Goal: Check status: Check status

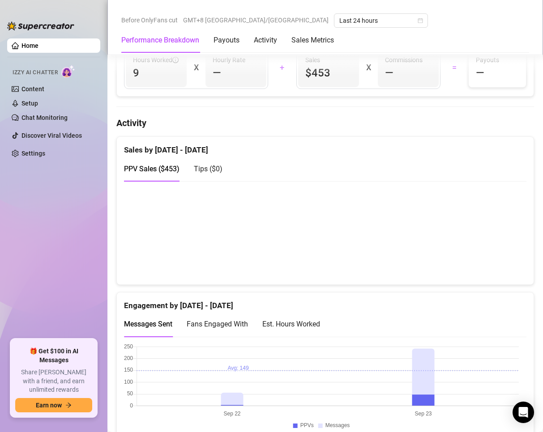
scroll to position [179, 0]
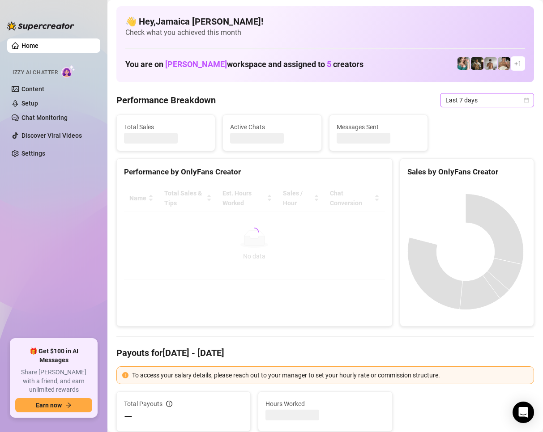
click at [488, 105] on span "Last 7 days" at bounding box center [486, 100] width 83 height 13
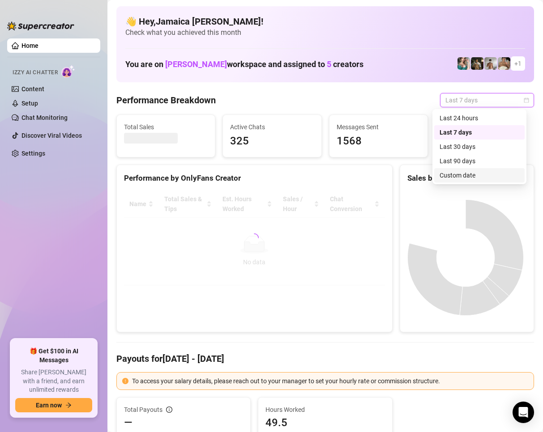
click at [474, 176] on div "Custom date" at bounding box center [480, 176] width 80 height 10
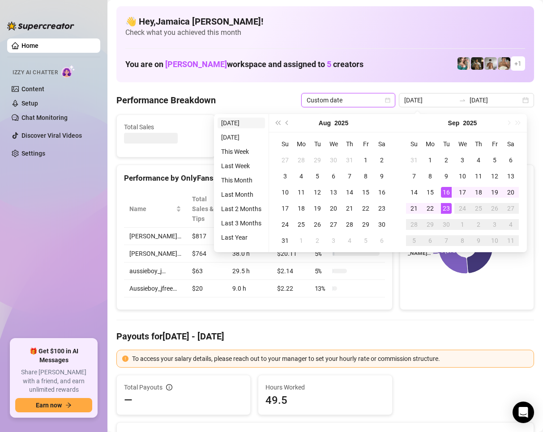
type input "2025-09-23"
drag, startPoint x: 234, startPoint y: 123, endPoint x: 263, endPoint y: 160, distance: 47.2
click at [233, 123] on li "Today" at bounding box center [241, 123] width 47 height 11
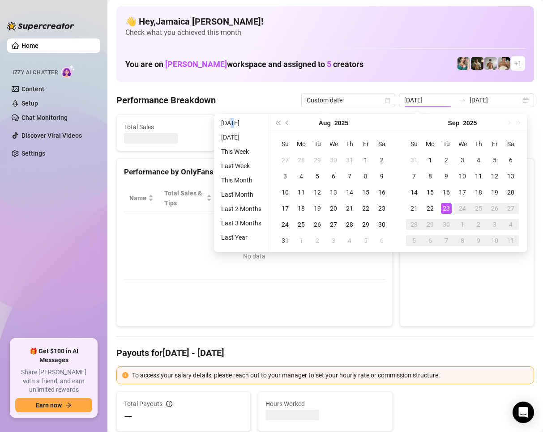
type input "2025-09-23"
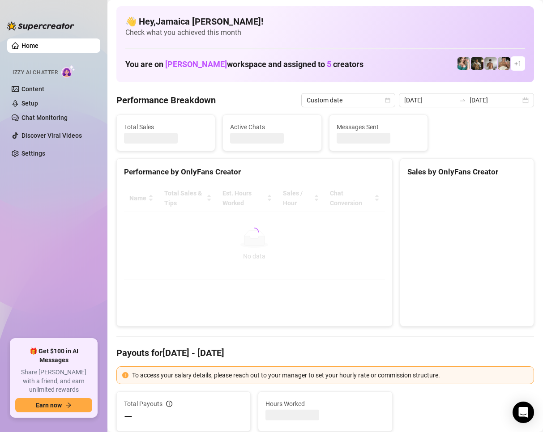
click at [241, 94] on div "Performance Breakdown Custom date 2025-09-23 2025-09-23" at bounding box center [325, 100] width 418 height 14
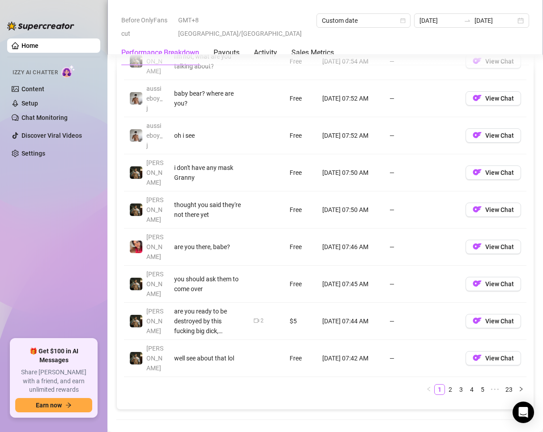
scroll to position [761, 0]
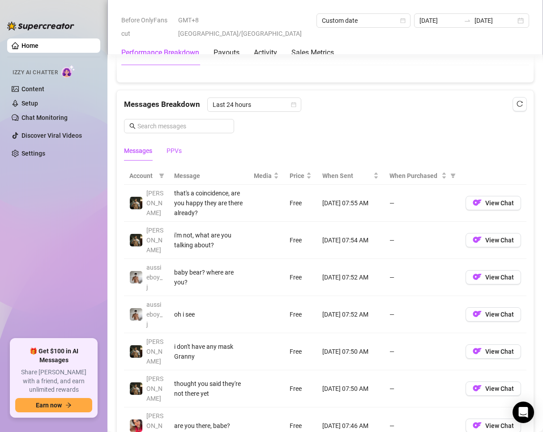
click at [181, 156] on div "PPVs" at bounding box center [174, 151] width 15 height 10
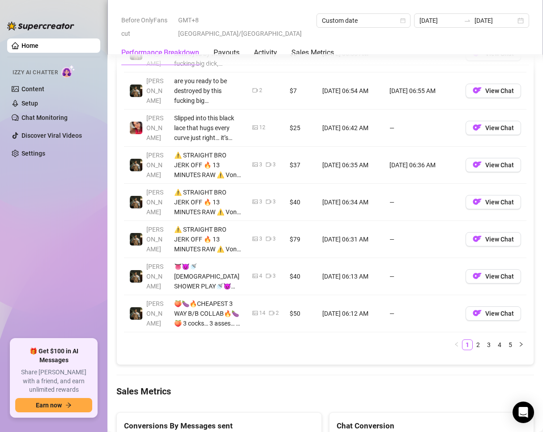
scroll to position [1119, 0]
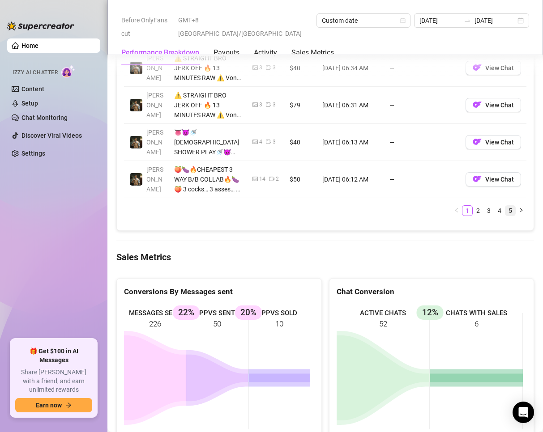
click at [505, 216] on link "5" at bounding box center [510, 211] width 10 height 10
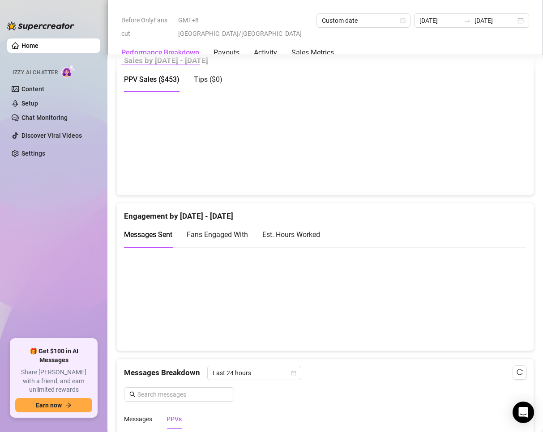
scroll to position [582, 0]
